Goal: Task Accomplishment & Management: Manage account settings

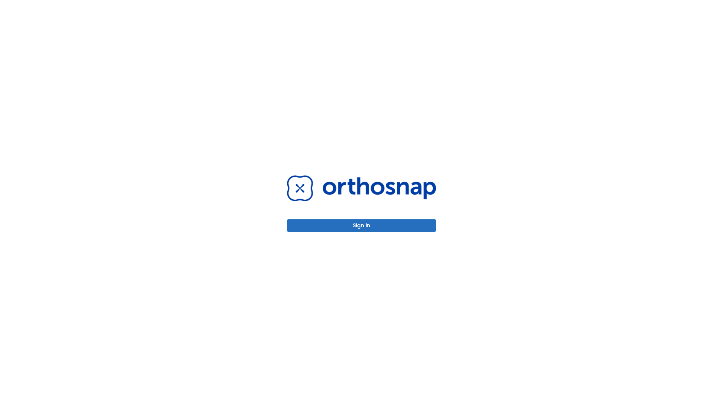
click at [362, 225] on button "Sign in" at bounding box center [361, 225] width 149 height 12
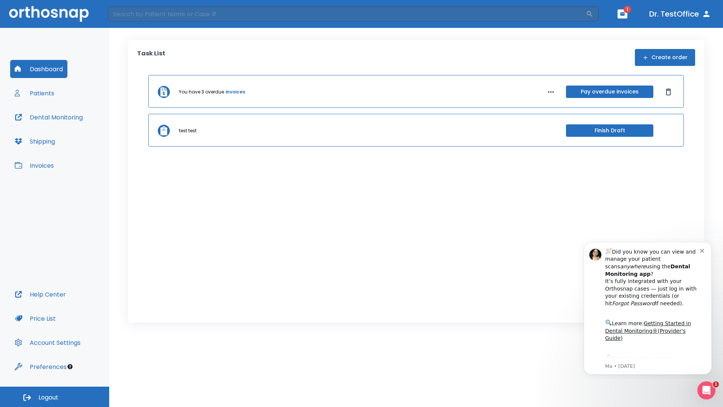
click at [55, 397] on span "Logout" at bounding box center [48, 397] width 20 height 8
